Goal: Obtain resource: Obtain resource

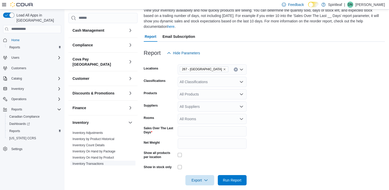
scroll to position [77, 0]
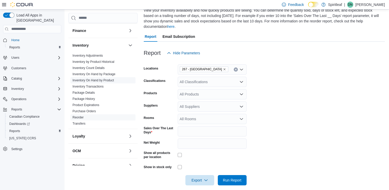
click at [101, 77] on span "Inventory On Hand by Product" at bounding box center [103, 80] width 65 height 6
click at [14, 38] on span "Home" at bounding box center [15, 40] width 8 height 4
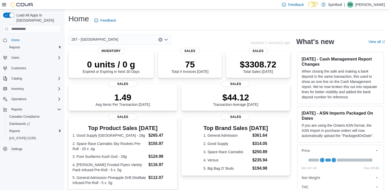
click at [160, 38] on button "Clear input" at bounding box center [161, 40] width 4 height 4
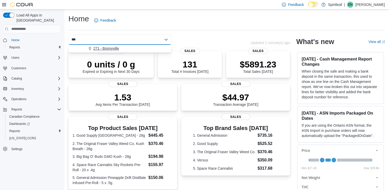
type input "***"
click at [112, 48] on span "271 - Bonnyville" at bounding box center [106, 48] width 26 height 5
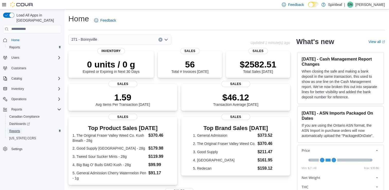
click at [15, 129] on span "Reports" at bounding box center [14, 131] width 11 height 4
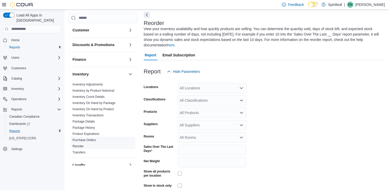
scroll to position [51, 0]
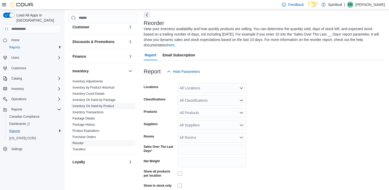
click at [107, 104] on link "Inventory On Hand by Product" at bounding box center [93, 106] width 41 height 4
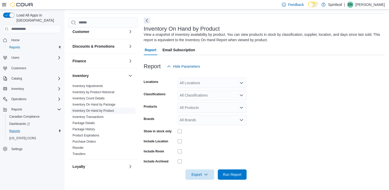
scroll to position [17, 0]
click at [199, 82] on div "All Locations" at bounding box center [212, 83] width 69 height 10
type input "***"
click at [200, 90] on span "271 - Bonnyville" at bounding box center [210, 91] width 26 height 5
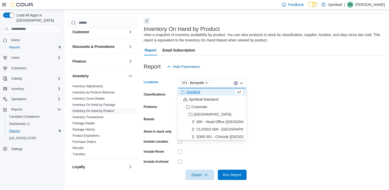
click at [277, 98] on form "Locations 271 - [GEOGRAPHIC_DATA] Combo box. Selected. 271 - [GEOGRAPHIC_DATA].…" at bounding box center [264, 126] width 241 height 108
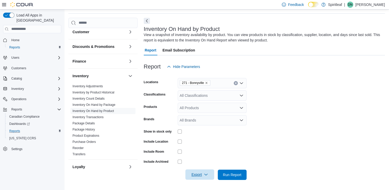
click at [205, 173] on icon "button" at bounding box center [206, 174] width 4 height 4
click at [207, 144] on span "Export to Excel" at bounding box center [200, 143] width 23 height 4
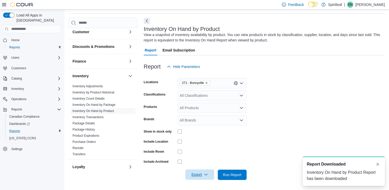
scroll to position [0, 0]
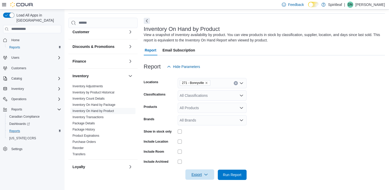
click at [358, 104] on form "Locations 271 - Bonnyville Classifications All Classifications Products All Pro…" at bounding box center [264, 126] width 241 height 108
